Goal: Navigation & Orientation: Find specific page/section

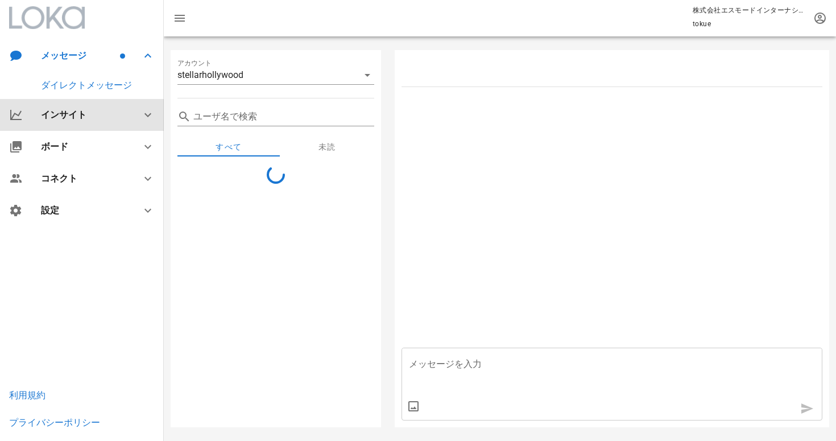
click at [71, 113] on div "インサイト" at bounding box center [84, 114] width 86 height 11
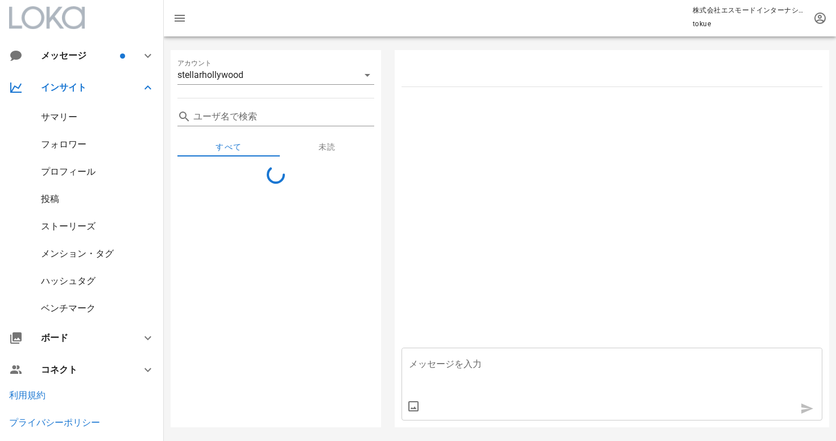
click at [71, 284] on div "ハッシュタグ" at bounding box center [68, 280] width 55 height 11
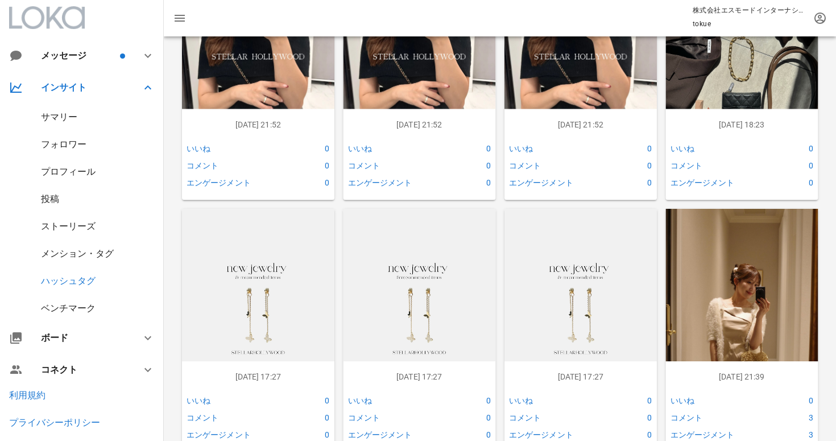
scroll to position [860, 0]
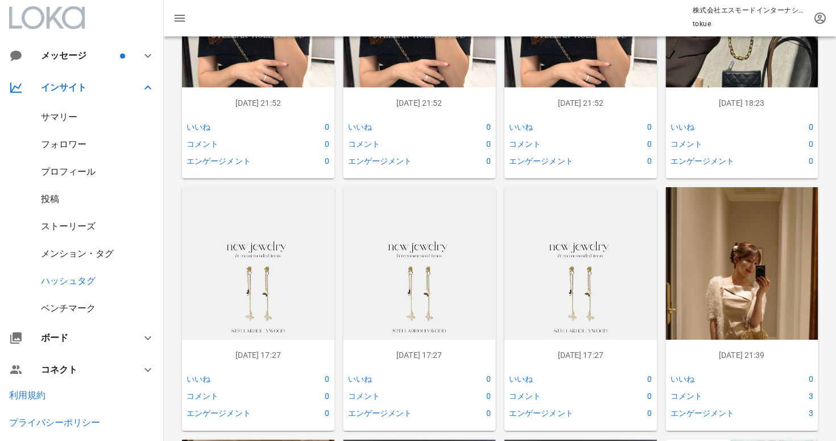
click at [56, 251] on div "メンション・タグ" at bounding box center [77, 253] width 73 height 11
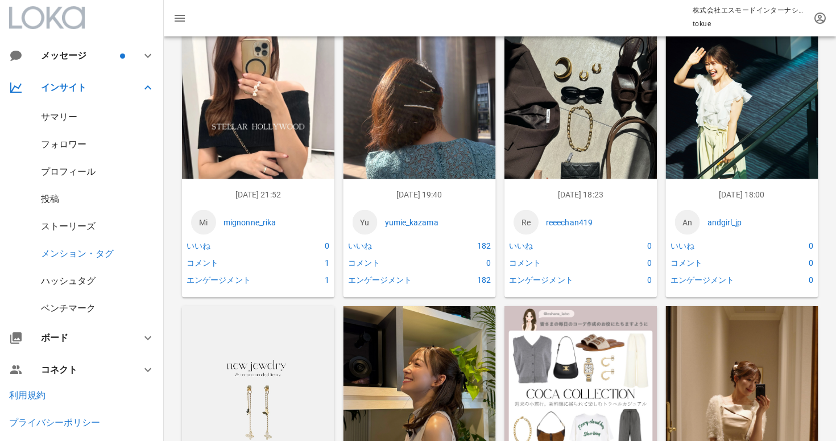
scroll to position [799, 0]
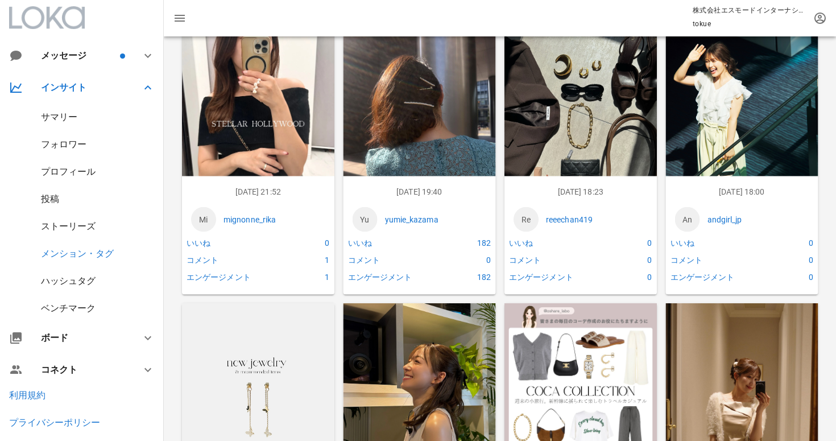
click at [704, 105] on img at bounding box center [742, 120] width 152 height 192
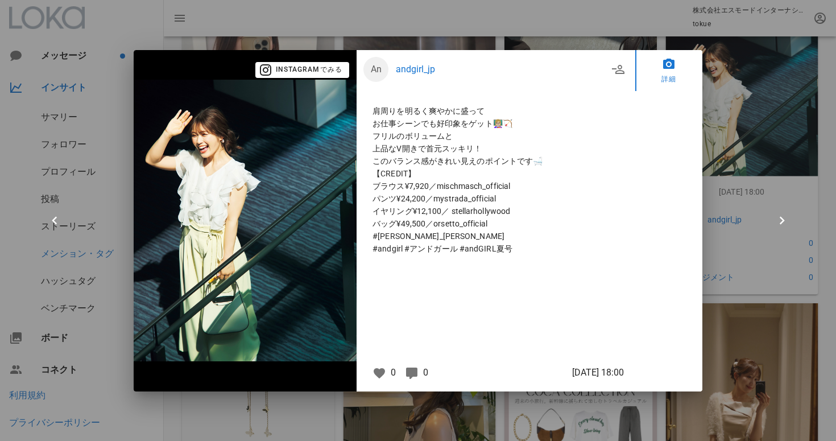
click at [732, 142] on div at bounding box center [418, 220] width 836 height 441
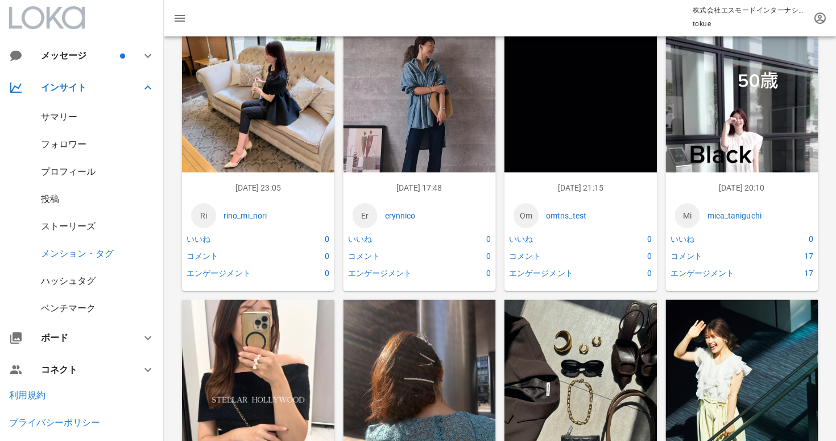
scroll to position [521, 0]
